Goal: Transaction & Acquisition: Book appointment/travel/reservation

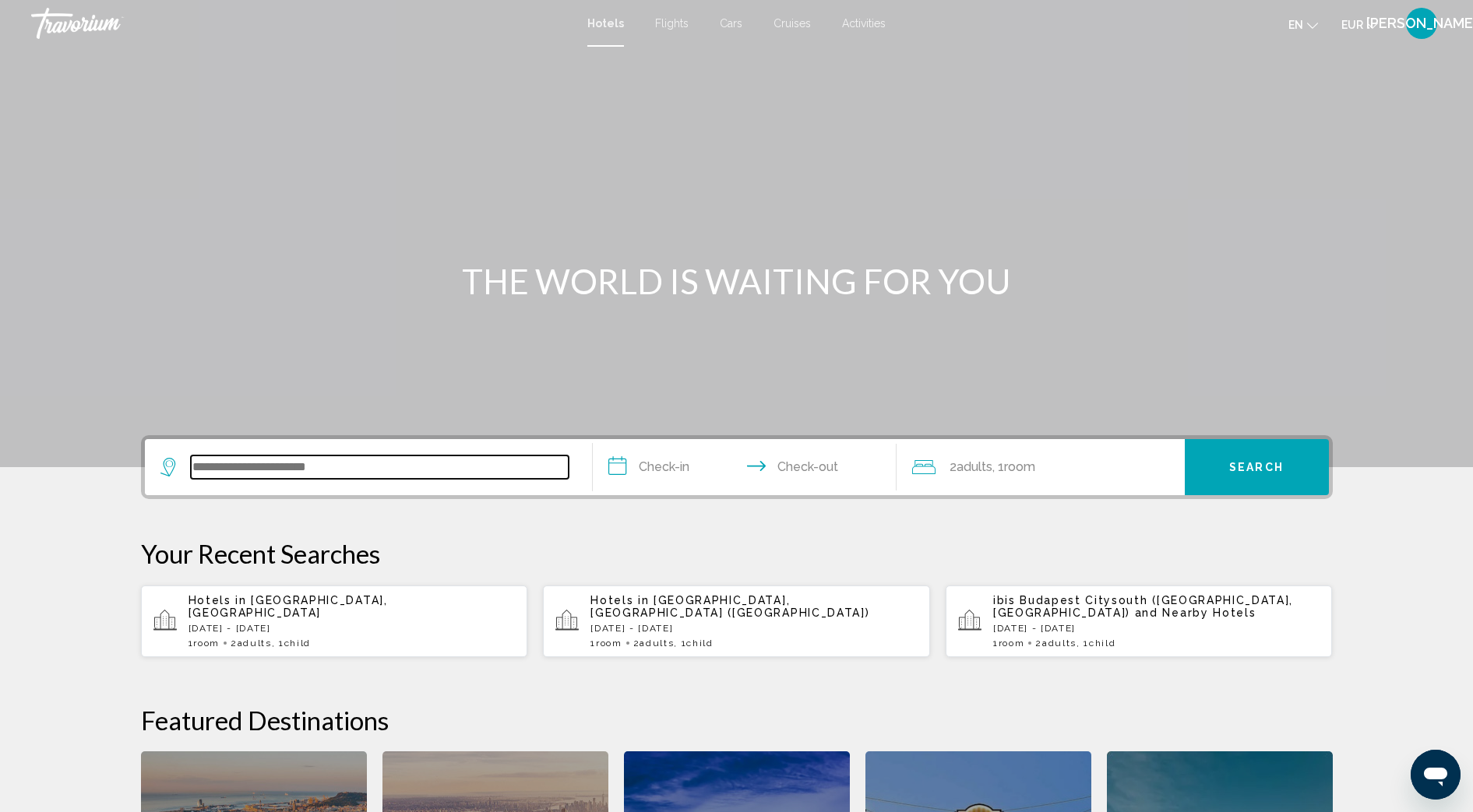
click at [283, 456] on input "Search widget" at bounding box center [379, 467] width 377 height 23
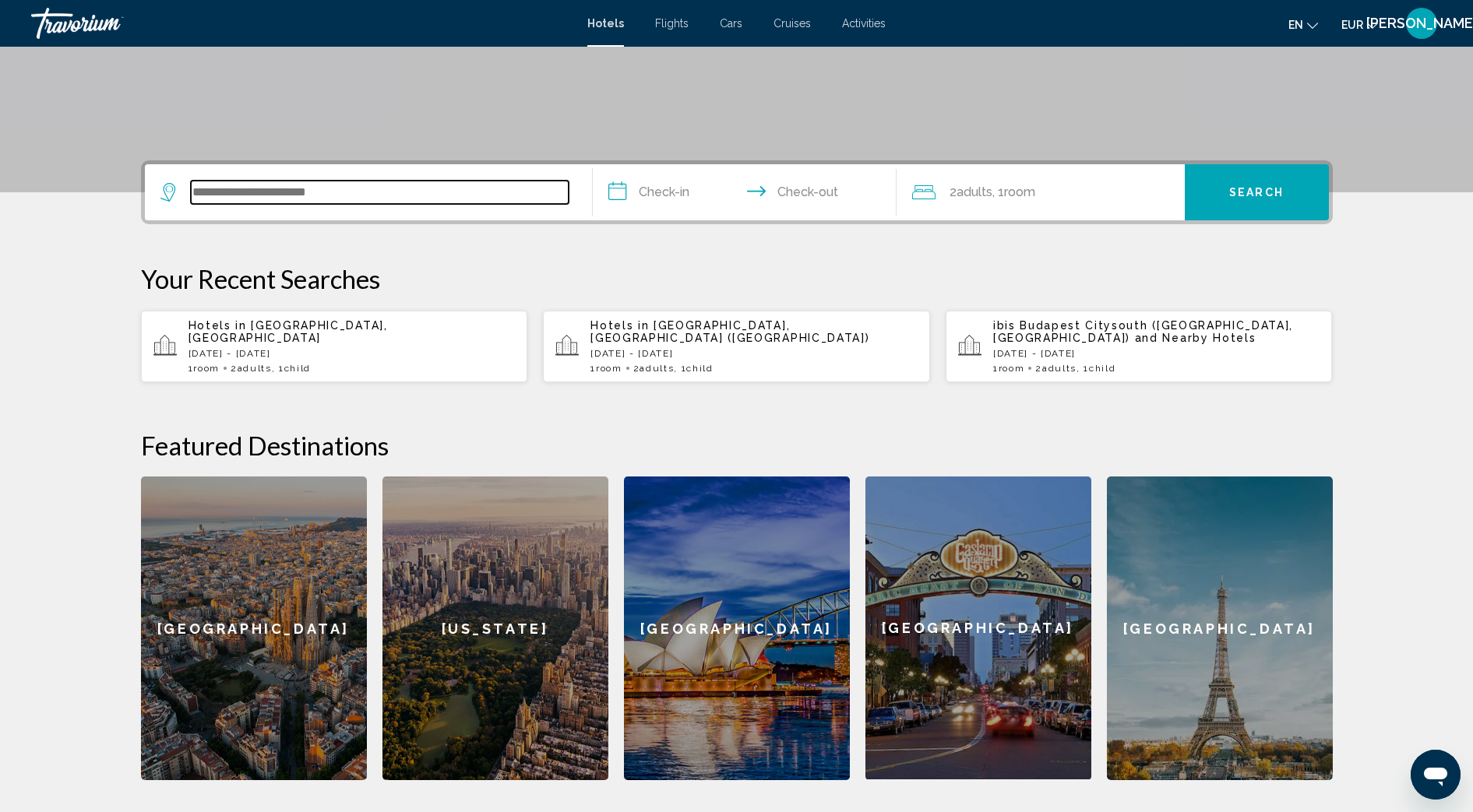
scroll to position [385, 0]
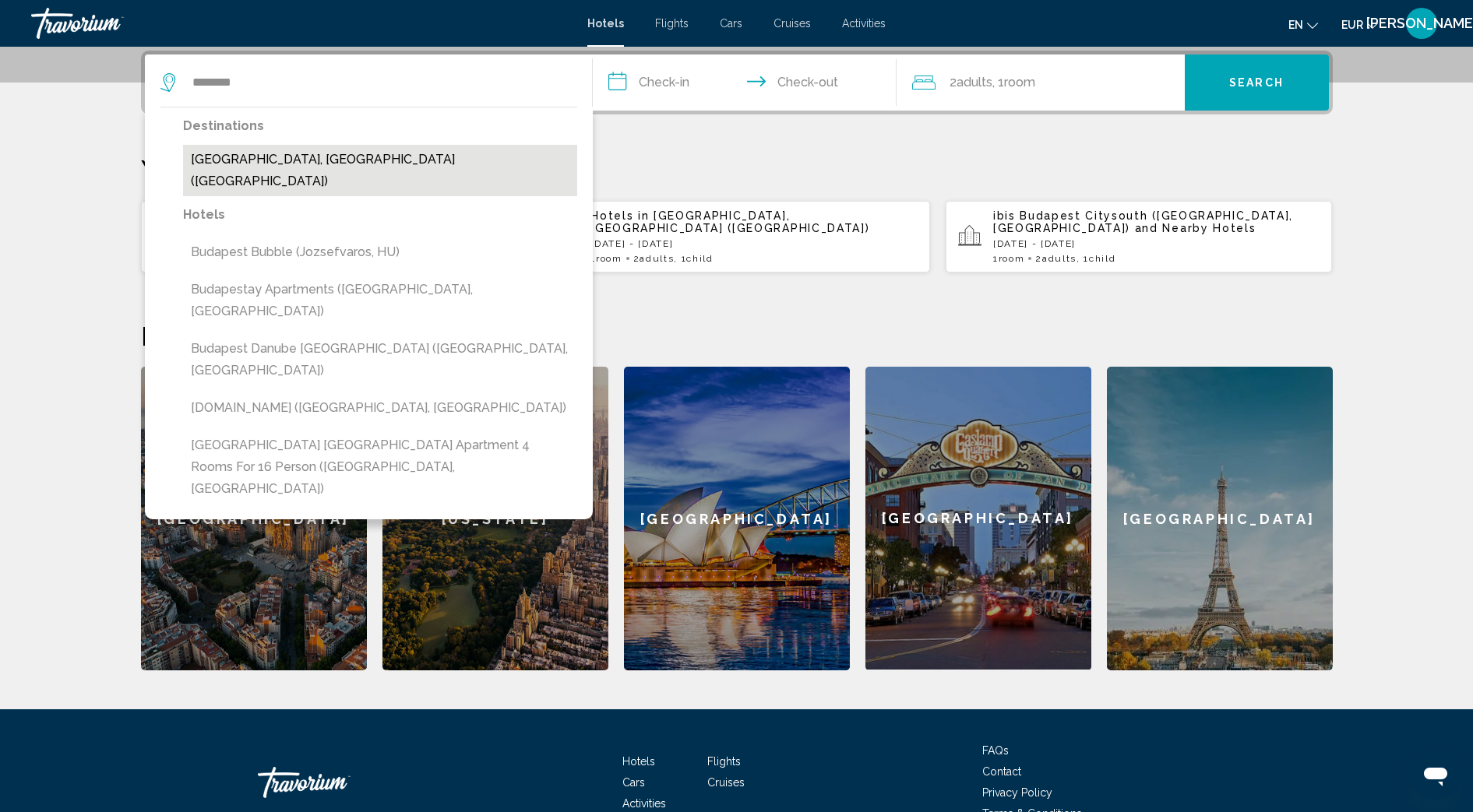
click at [280, 168] on button "[GEOGRAPHIC_DATA], [GEOGRAPHIC_DATA] ([GEOGRAPHIC_DATA])" at bounding box center [380, 171] width 394 height 52
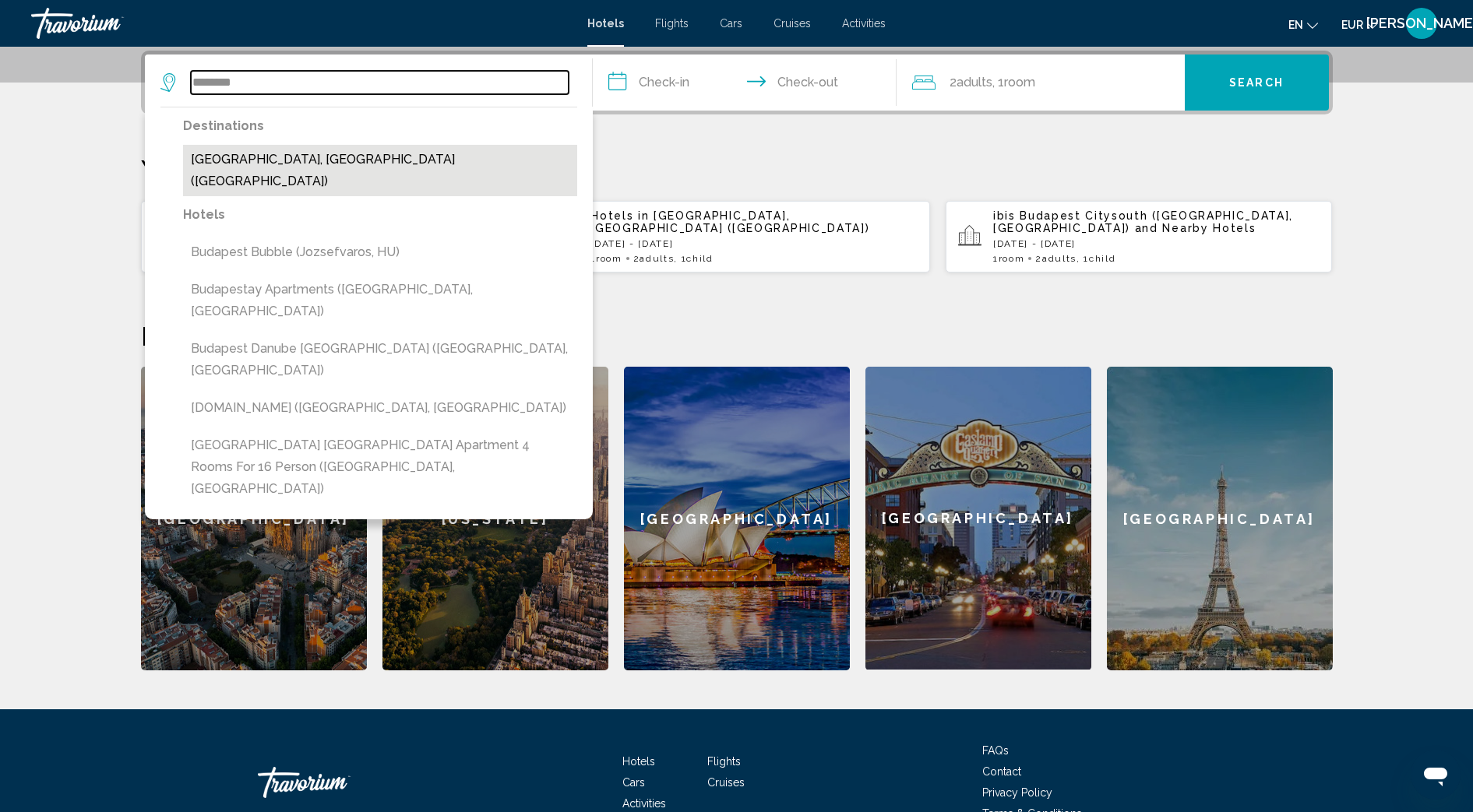
type input "**********"
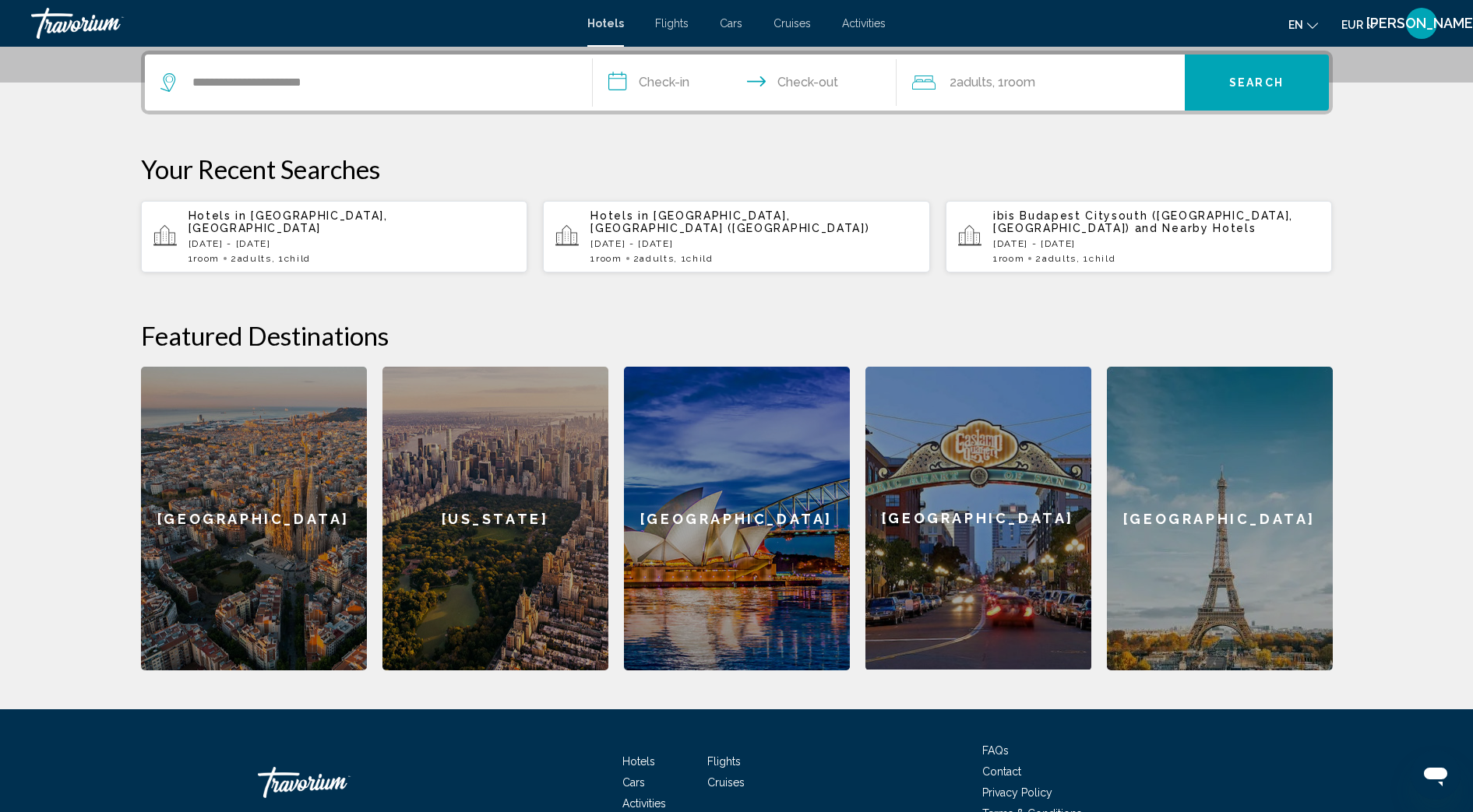
click at [677, 90] on input "**********" at bounding box center [747, 84] width 310 height 61
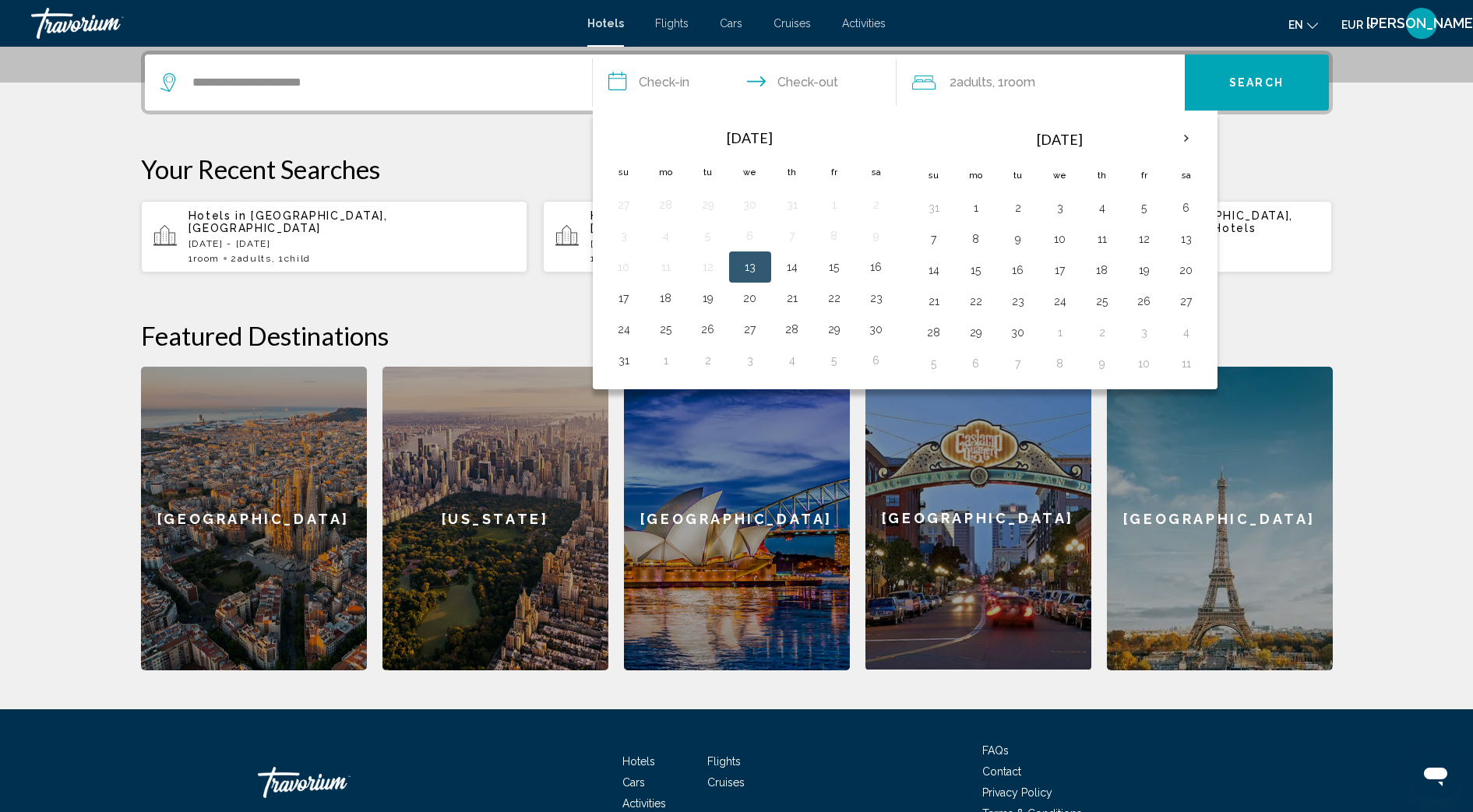
click at [597, 368] on div "[DATE] Su Mo Tu We Th Fr Sa 27 28 29 30 31 1 2 3 4 5 6 7 8 9 10 11 12 13 14 15 …" at bounding box center [905, 250] width 625 height 279
click at [626, 357] on button "31" at bounding box center [624, 361] width 25 height 22
click at [1017, 213] on button "2" at bounding box center [1018, 208] width 25 height 22
type input "**********"
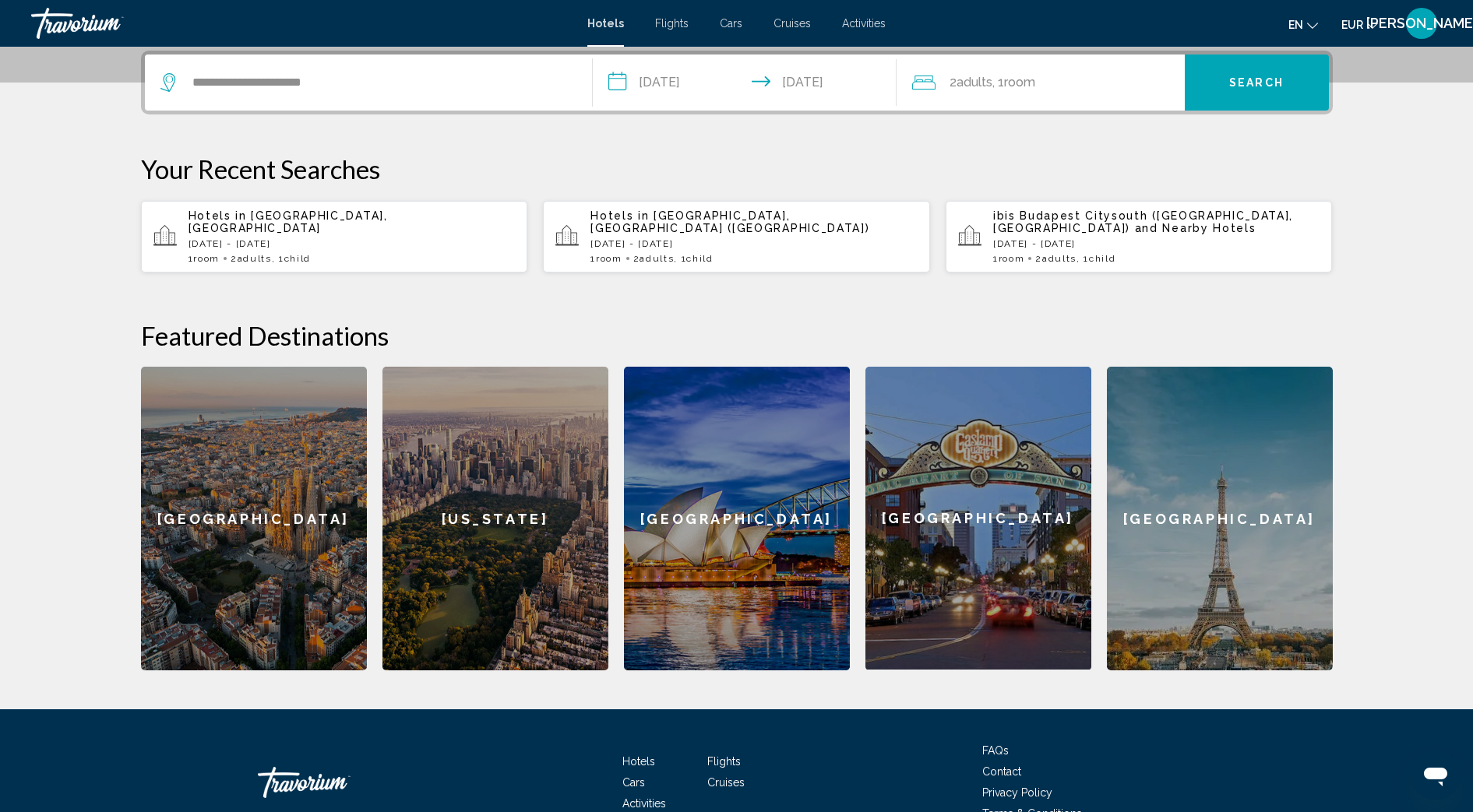
click at [1054, 64] on div "2 Adult Adults , 1 Room rooms" at bounding box center [1048, 82] width 272 height 56
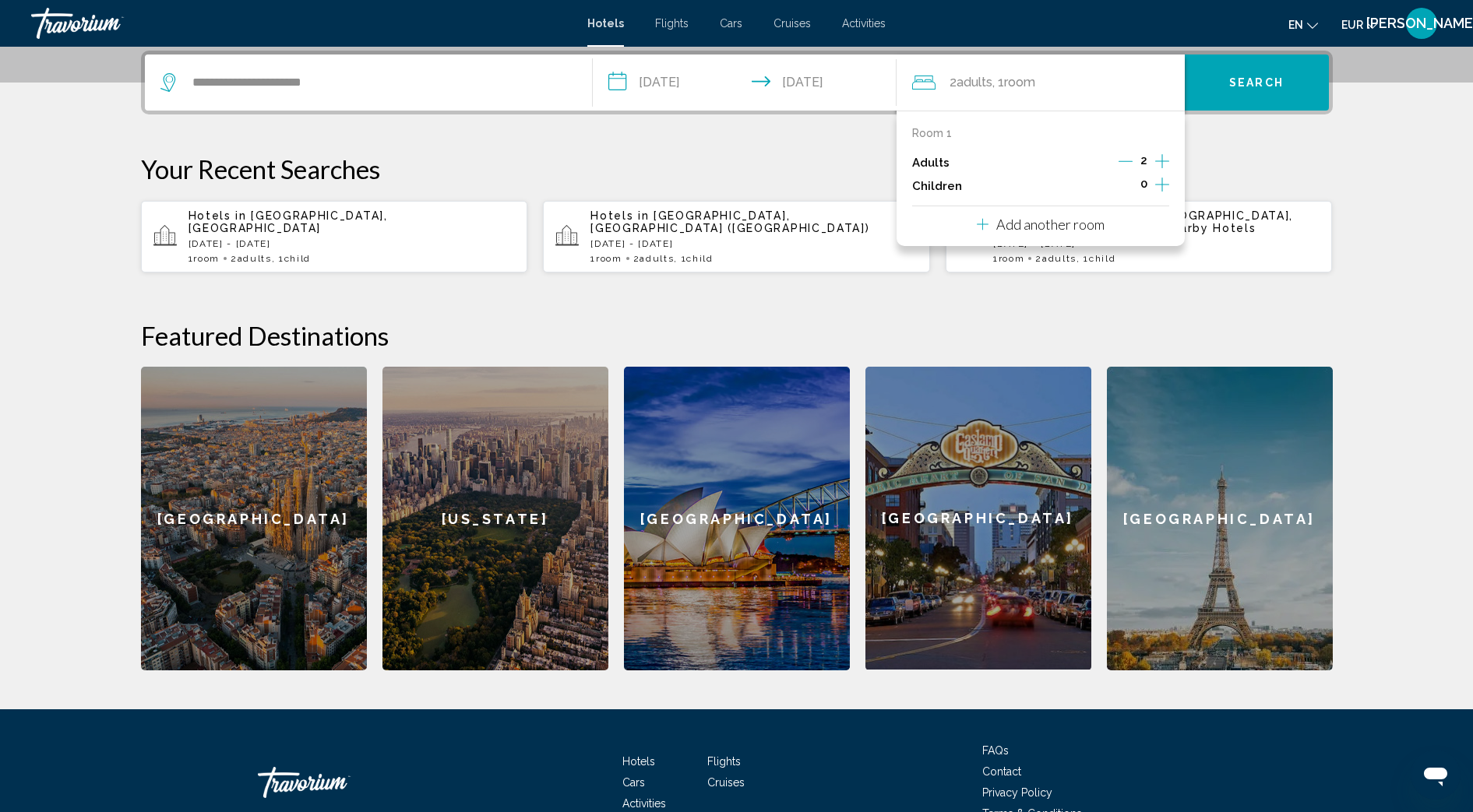
click at [1160, 186] on icon "Increment children" at bounding box center [1162, 184] width 14 height 18
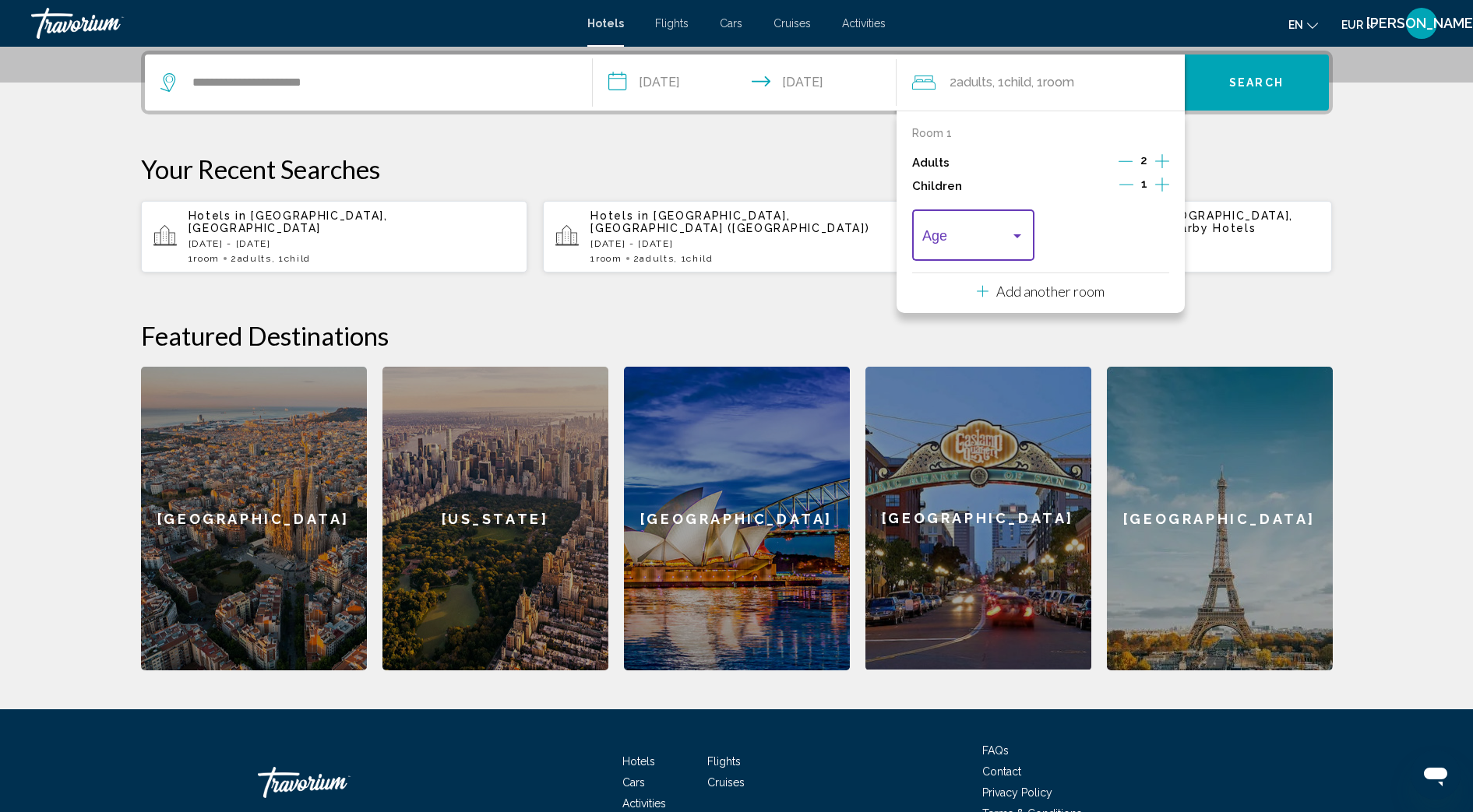
click at [985, 234] on span "Travelers: 2 adults, 1 child" at bounding box center [966, 239] width 88 height 16
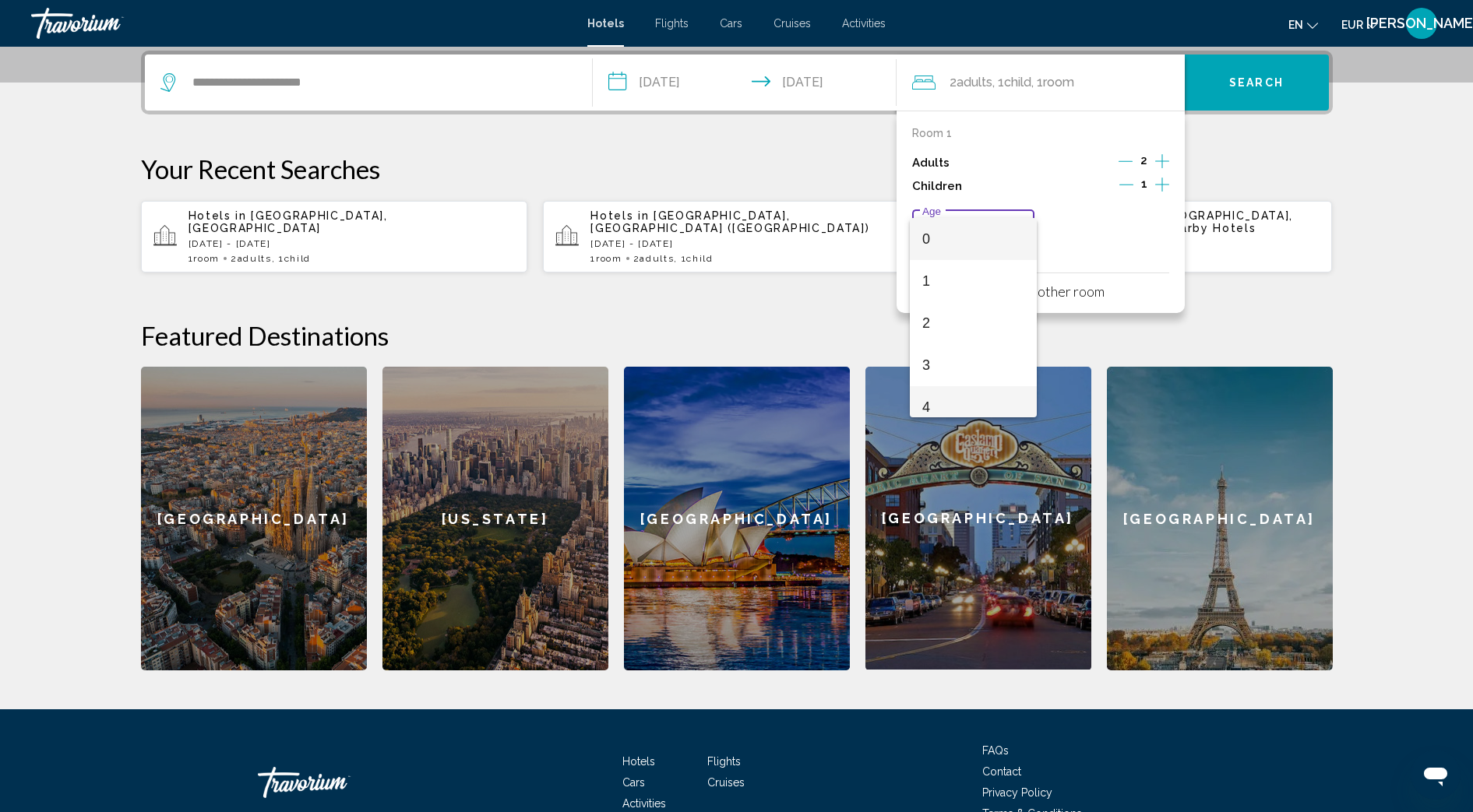
click at [964, 389] on span "4" at bounding box center [973, 407] width 102 height 42
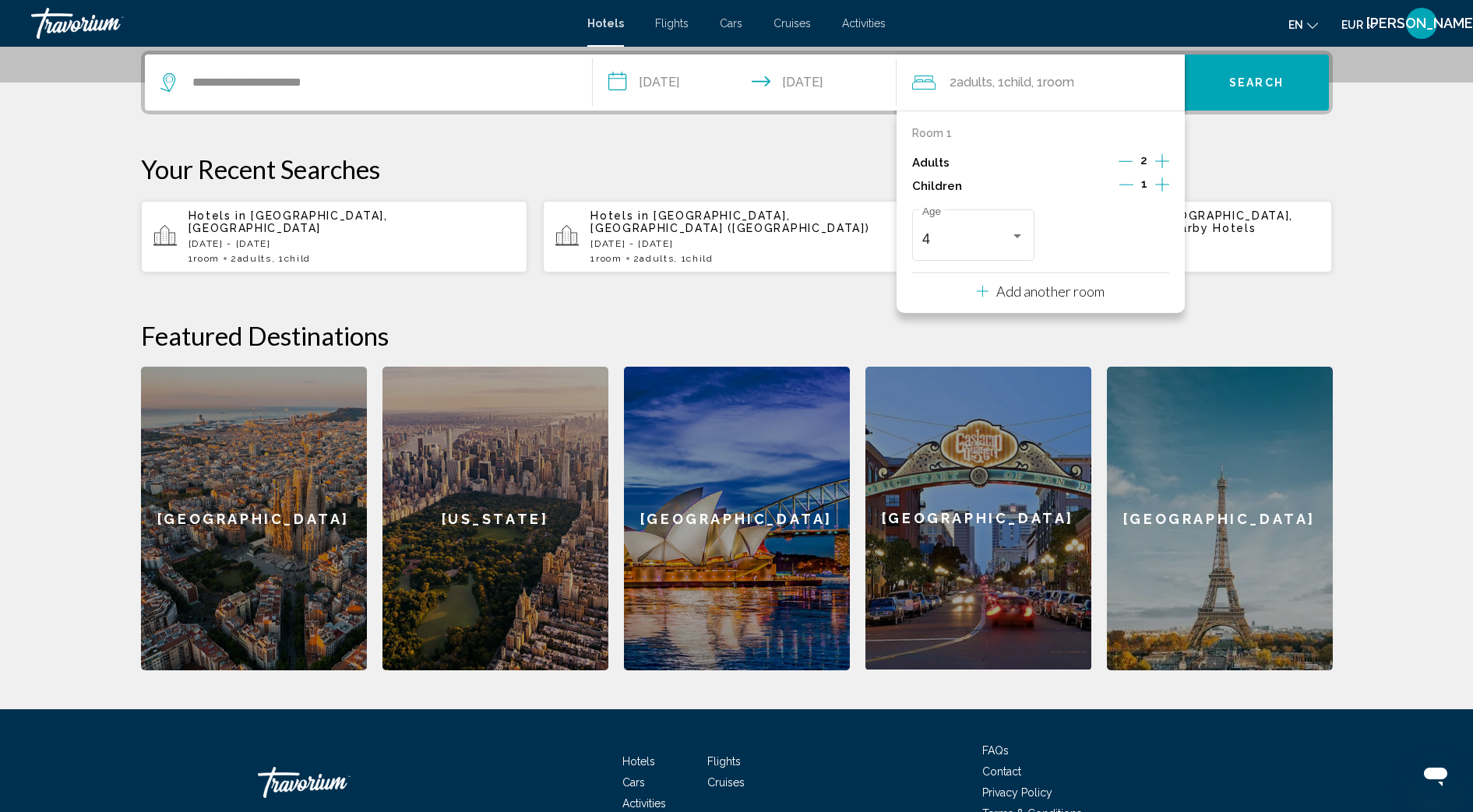
click at [1257, 101] on button "Search" at bounding box center [1256, 82] width 144 height 56
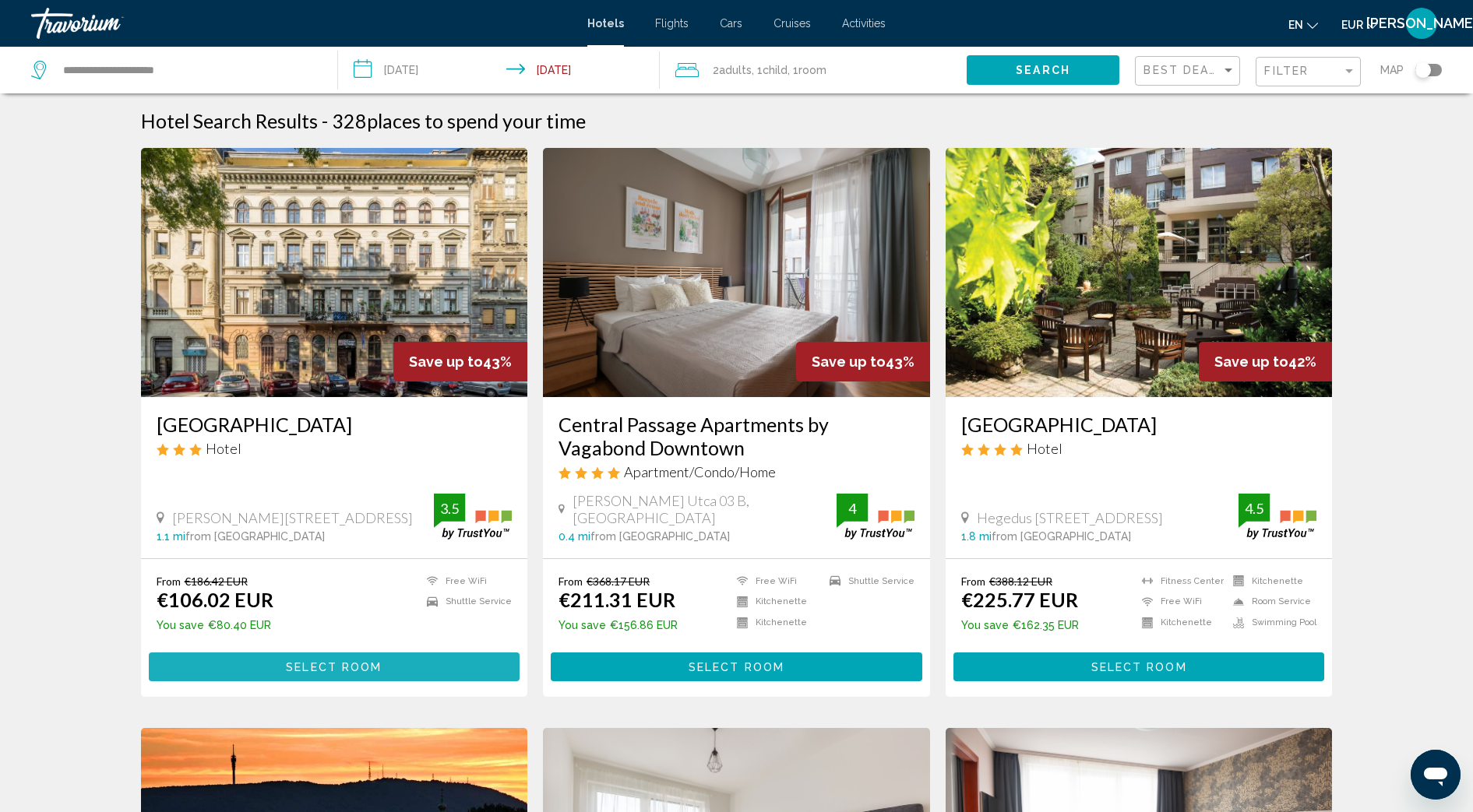
click at [318, 663] on span "Select Room" at bounding box center [333, 667] width 96 height 12
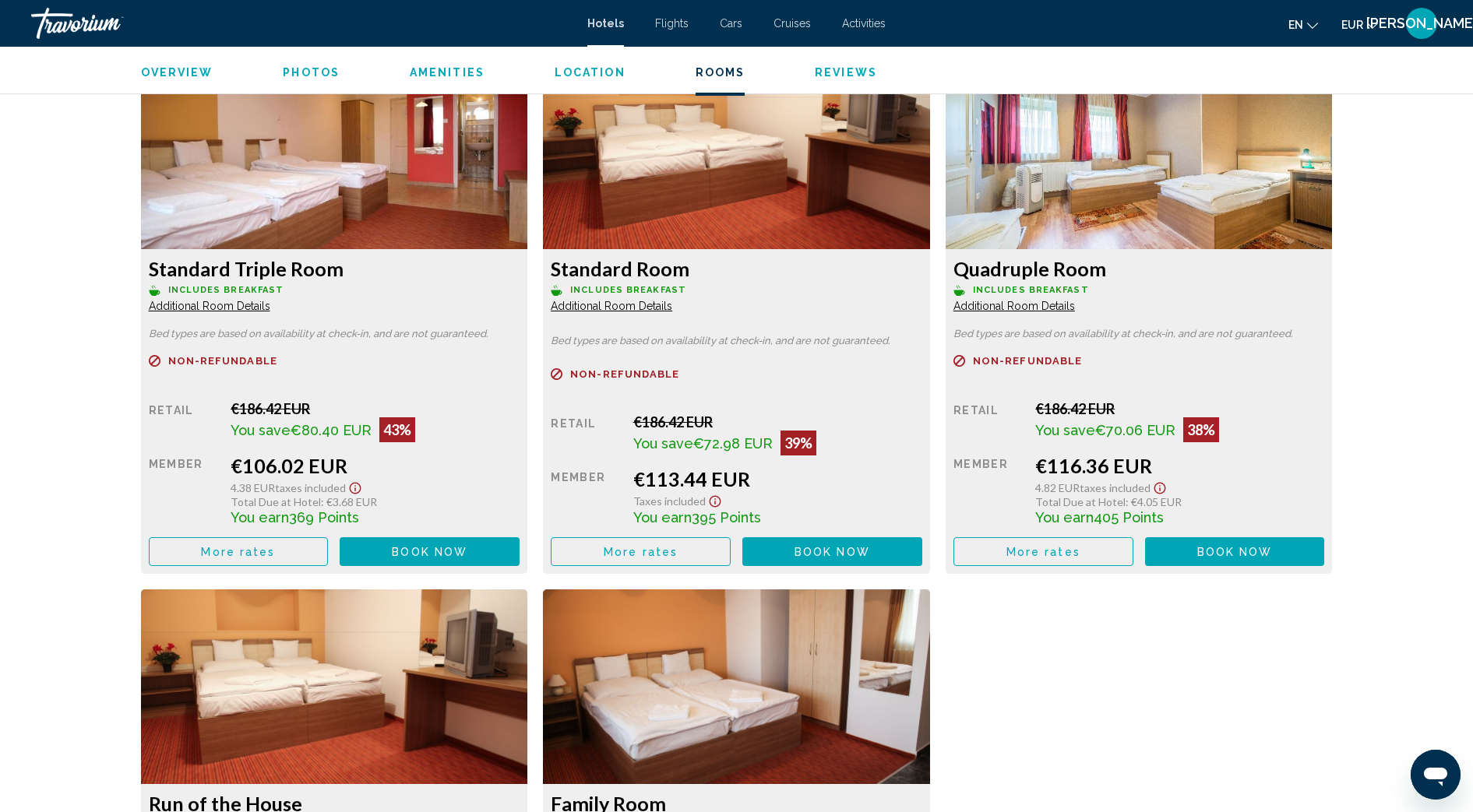
scroll to position [2141, 0]
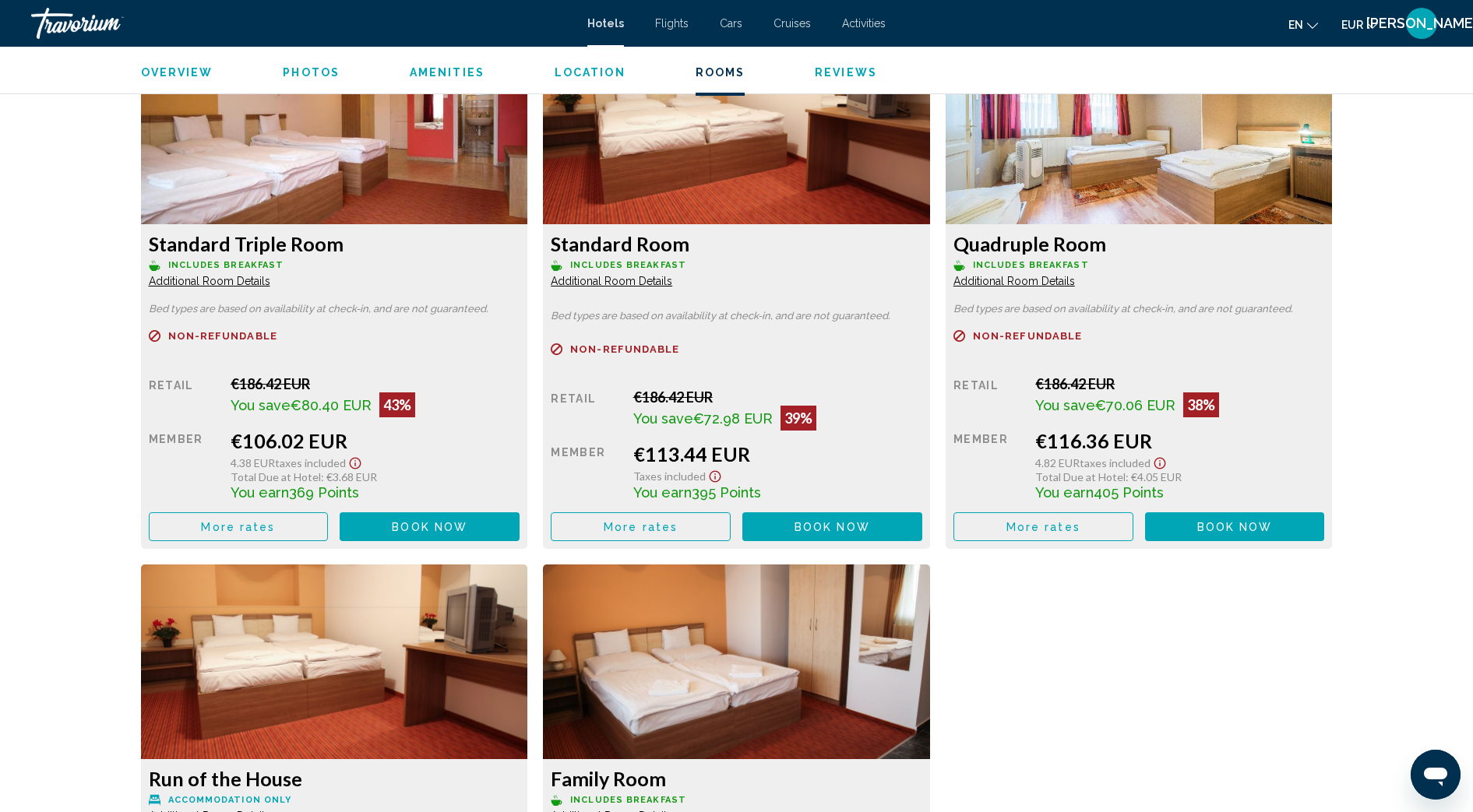
click at [272, 533] on button "More rates" at bounding box center [239, 526] width 180 height 29
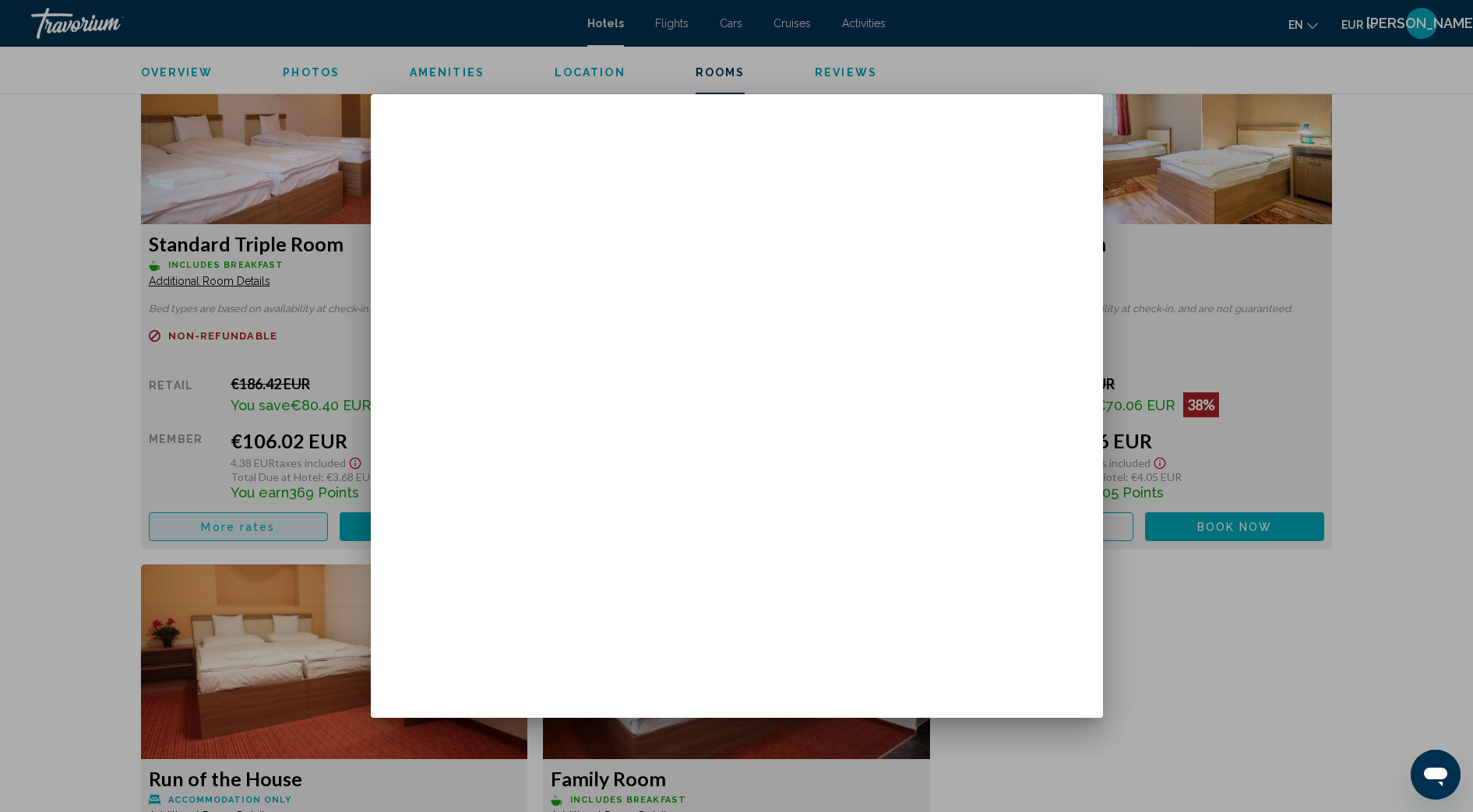
scroll to position [0, 0]
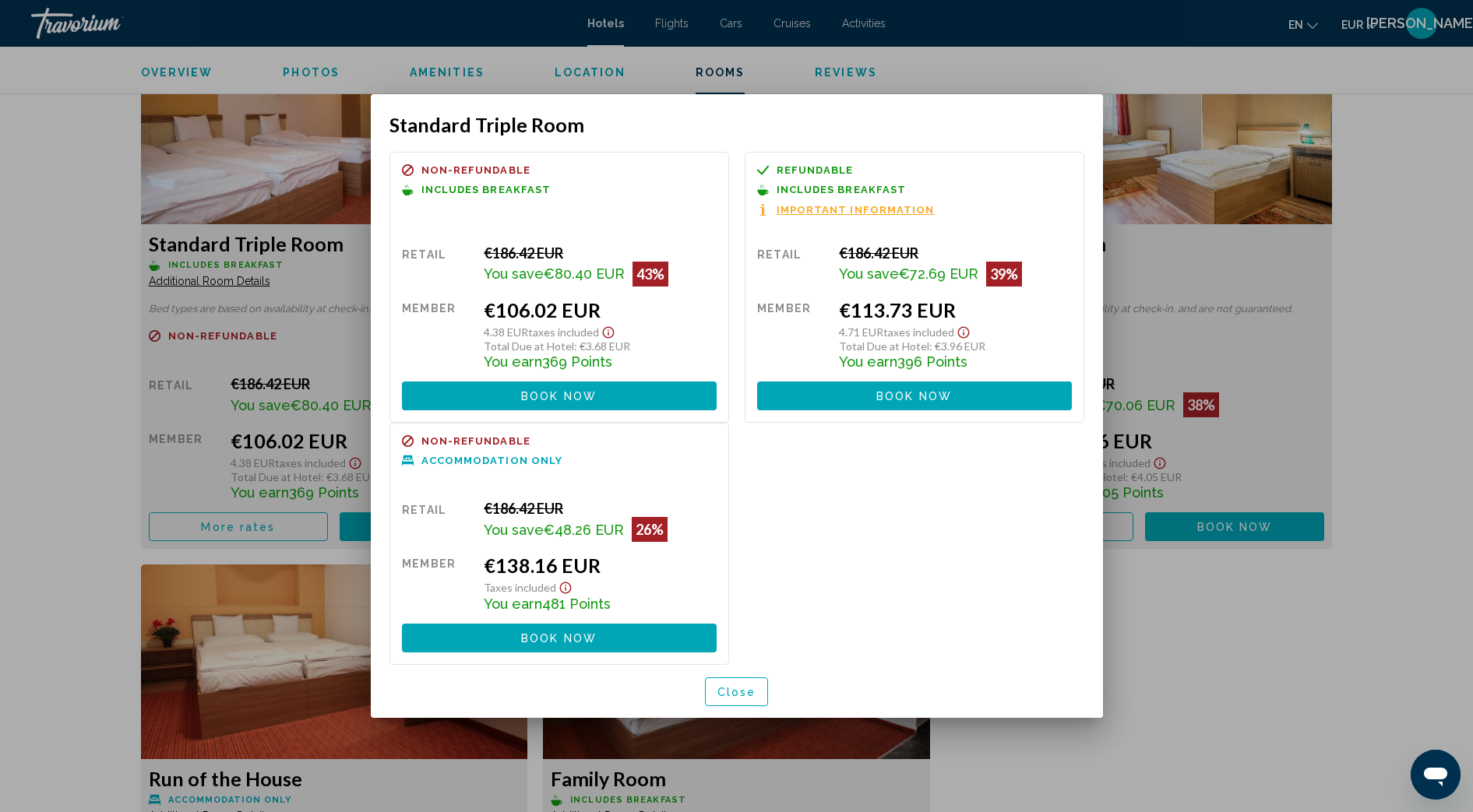
click at [561, 396] on span "Book now" at bounding box center [558, 396] width 76 height 12
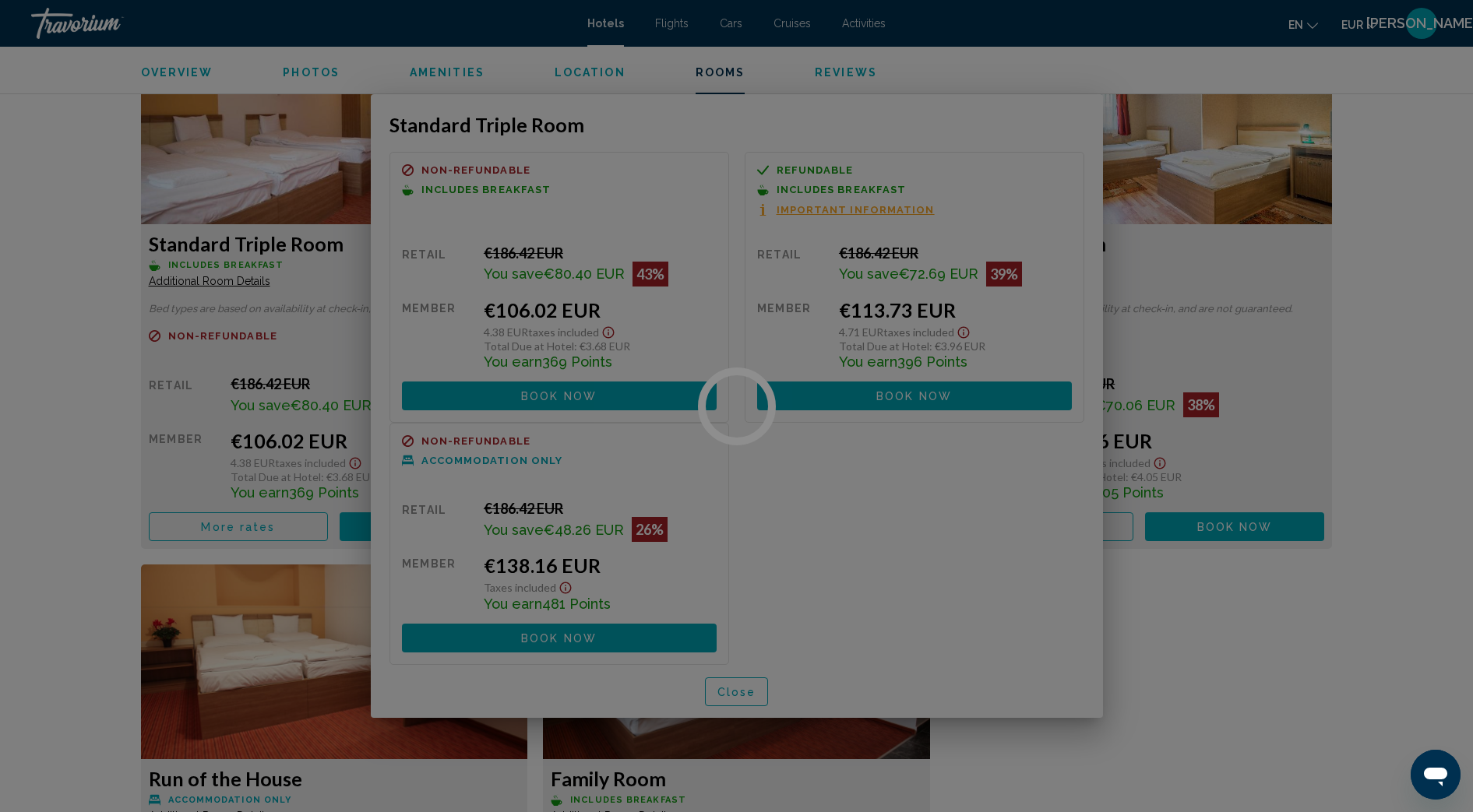
scroll to position [2141, 0]
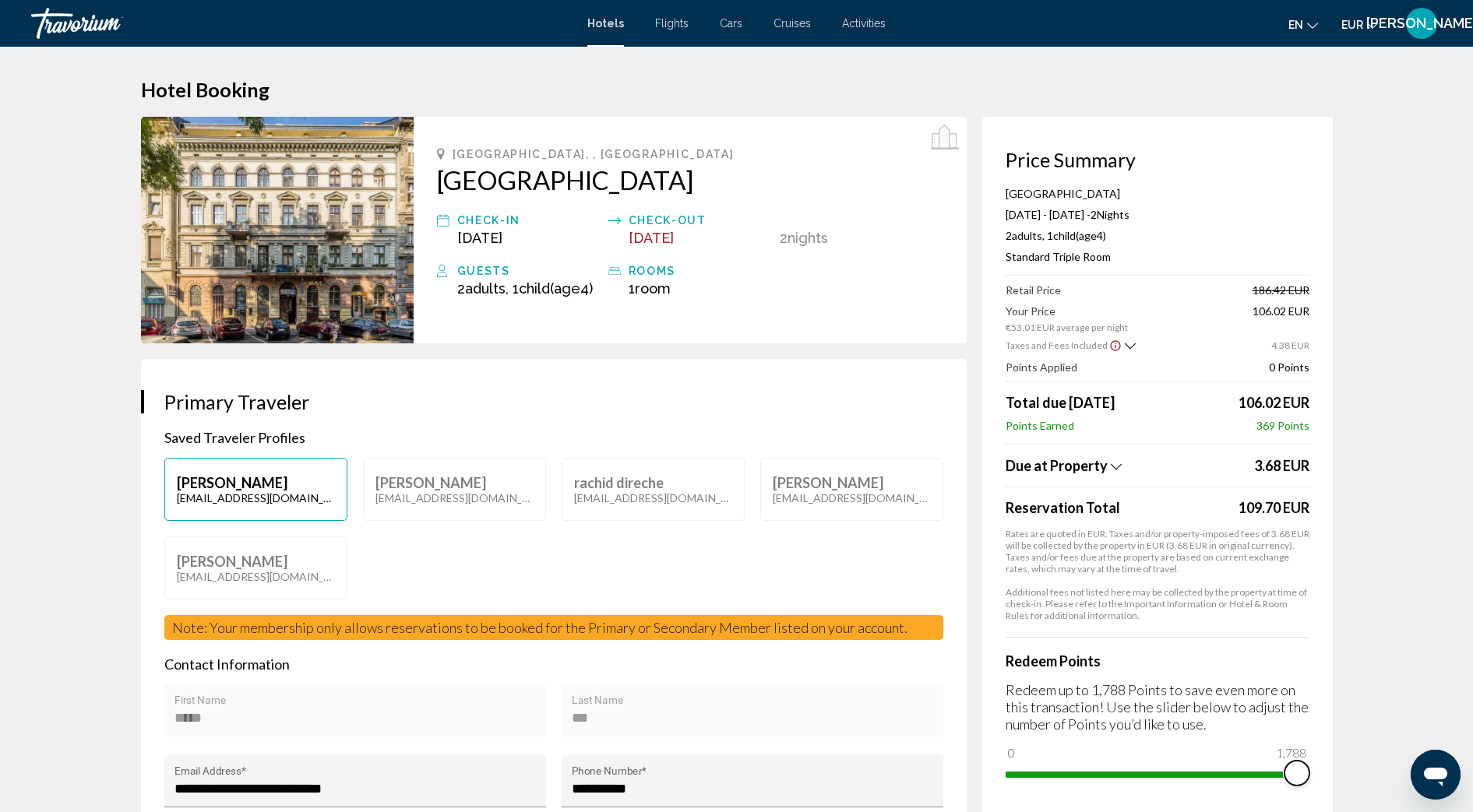
drag, startPoint x: 1014, startPoint y: 752, endPoint x: 1401, endPoint y: 749, distance: 387.0
